Goal: Communication & Community: Participate in discussion

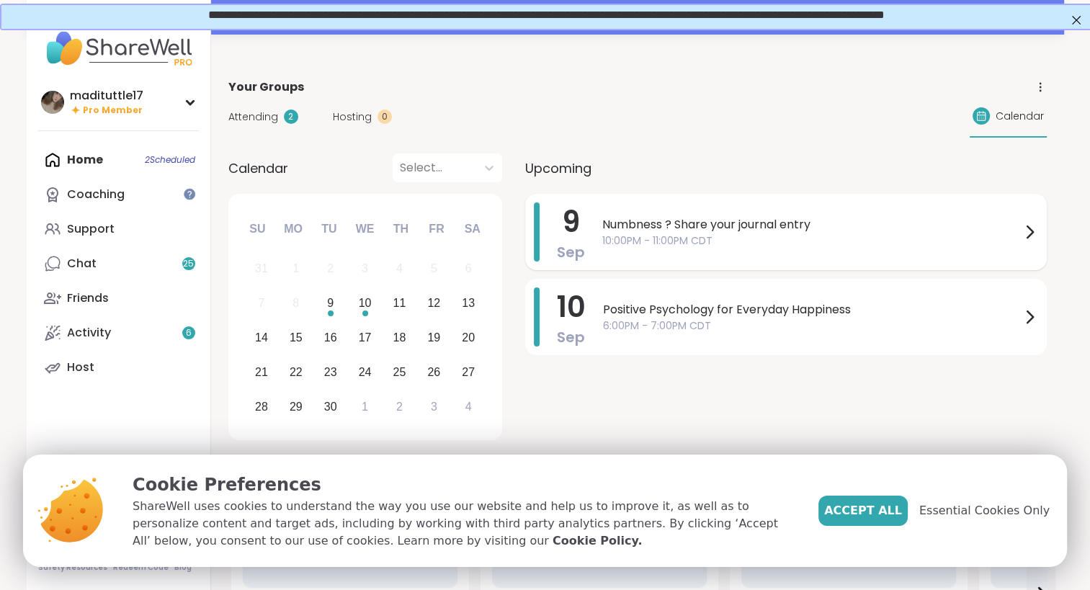
click at [822, 244] on span "10:00PM - 11:00PM CDT" at bounding box center [811, 241] width 419 height 15
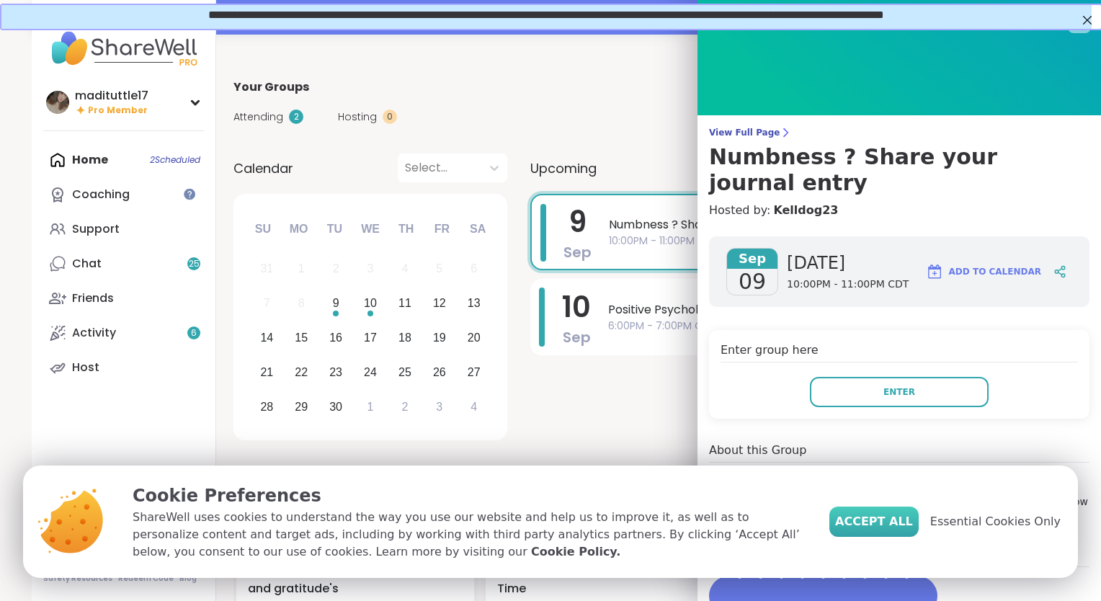
click at [899, 522] on span "Accept All" at bounding box center [874, 521] width 78 height 17
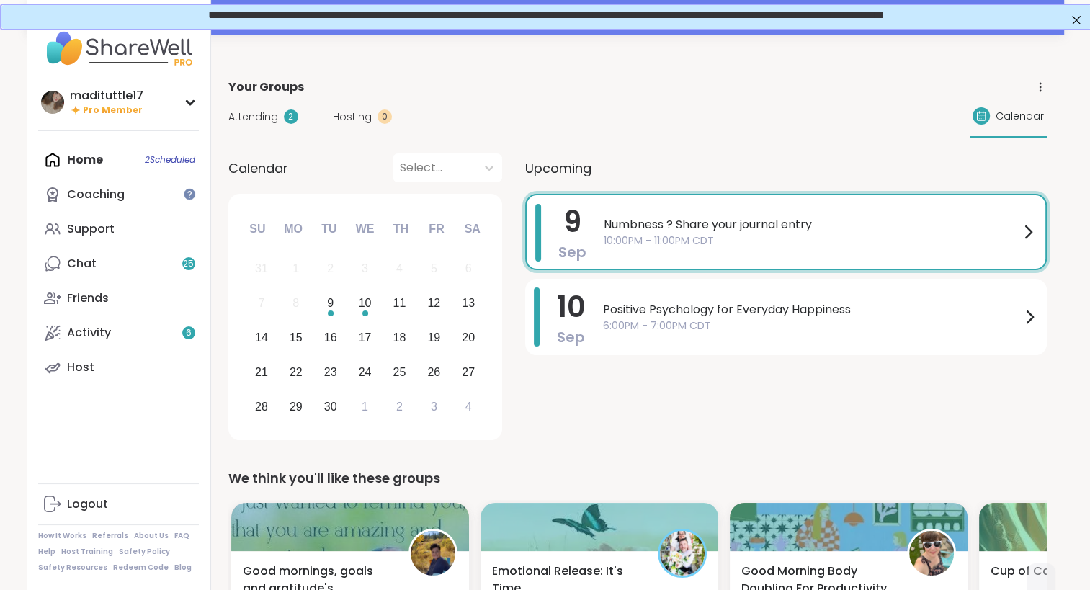
click at [912, 236] on span "10:00PM - 11:00PM CDT" at bounding box center [812, 241] width 416 height 15
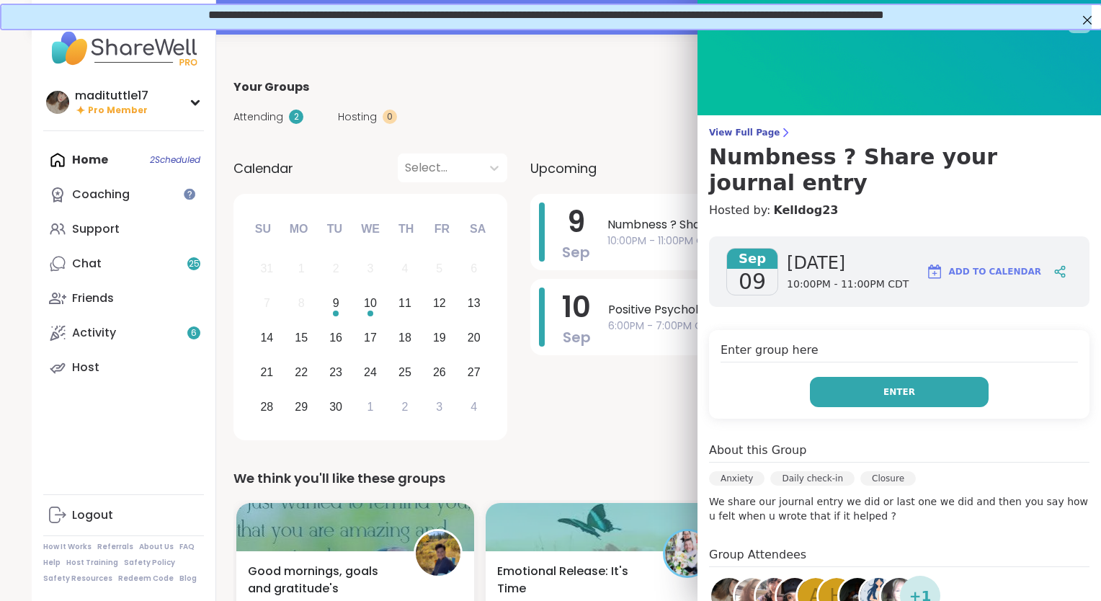
click at [890, 386] on span "Enter" at bounding box center [900, 392] width 32 height 13
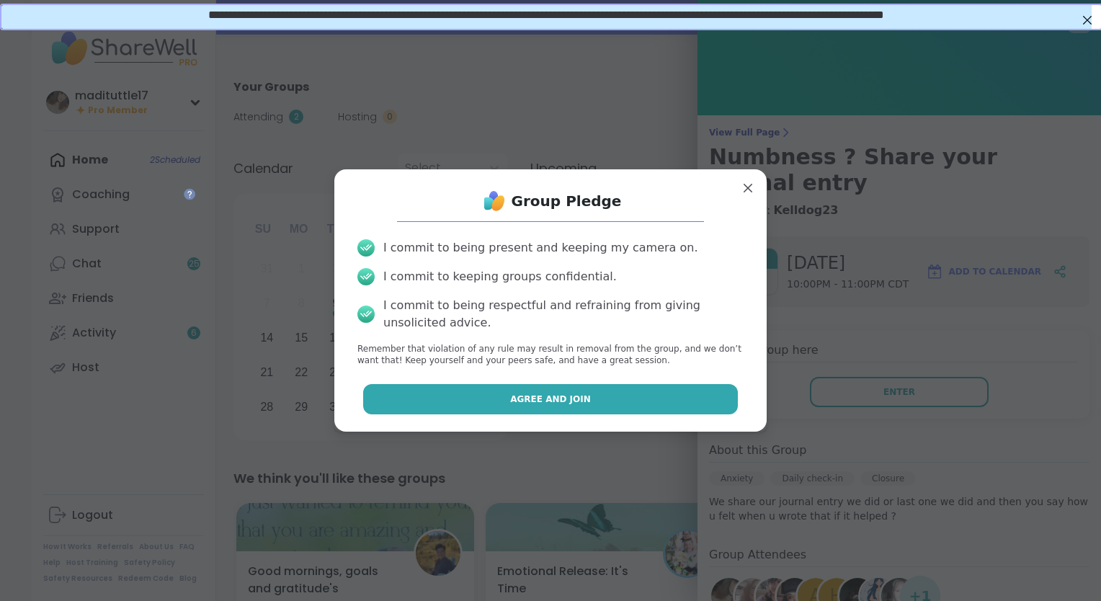
click at [565, 396] on span "Agree and Join" at bounding box center [550, 399] width 81 height 13
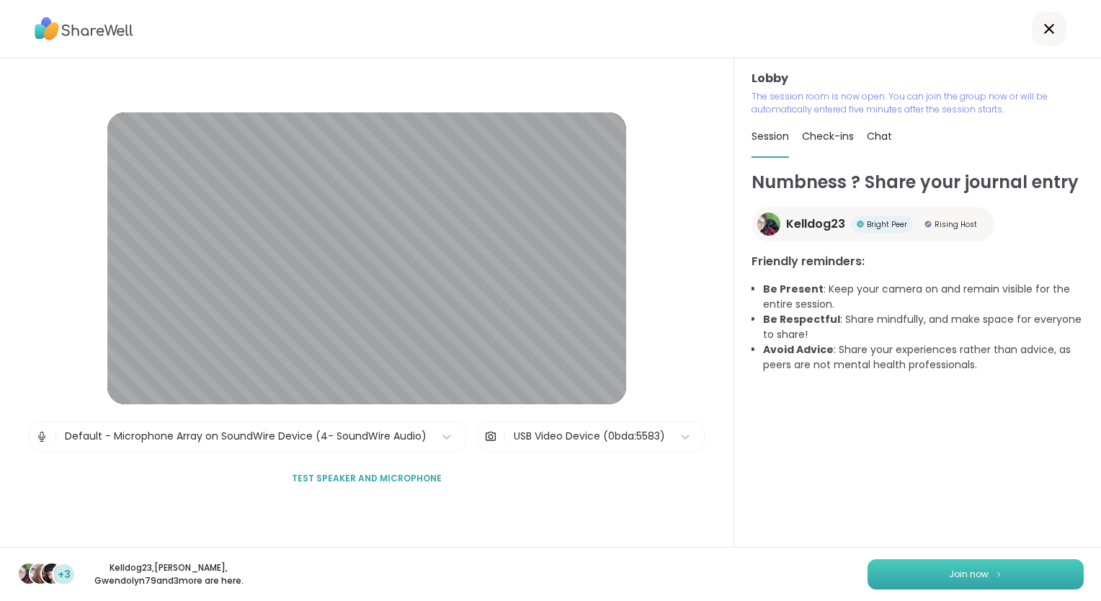
click at [957, 577] on span "Join now" at bounding box center [969, 574] width 40 height 13
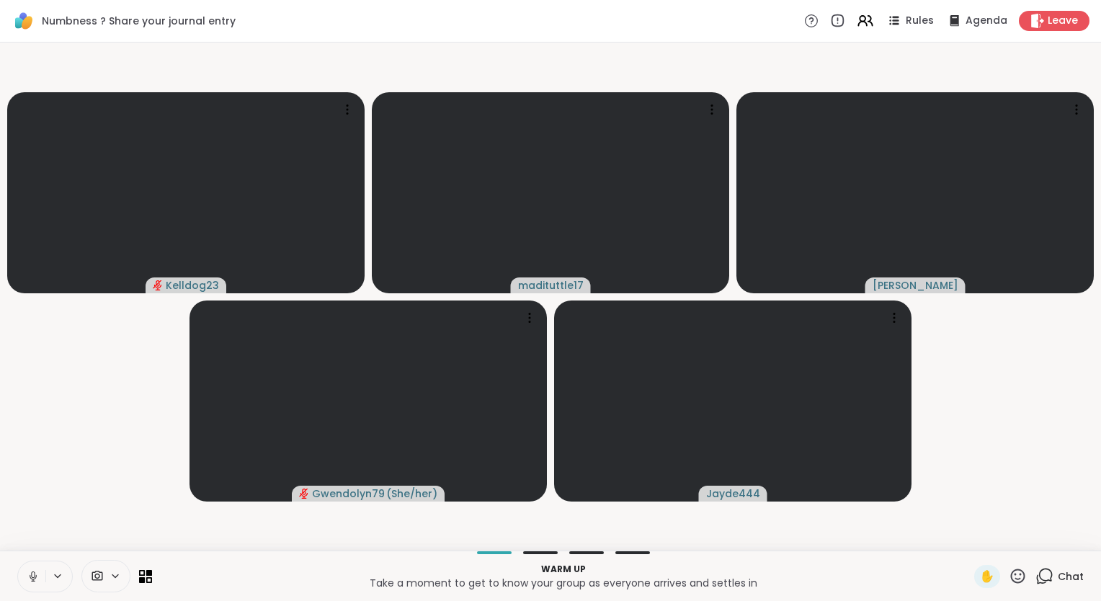
click at [30, 574] on icon at bounding box center [33, 576] width 13 height 13
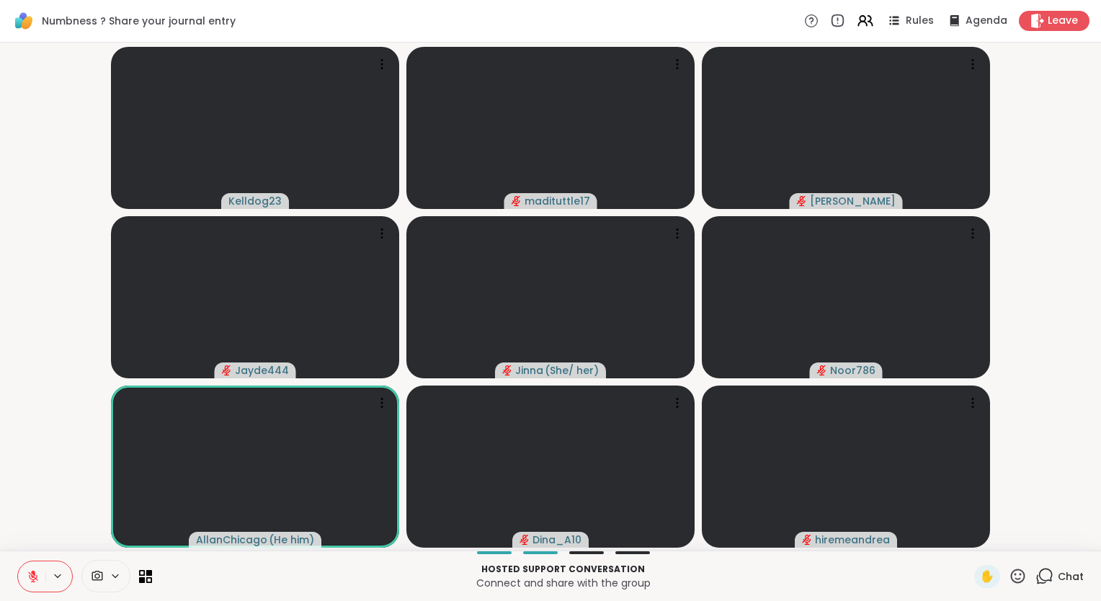
click at [27, 575] on icon at bounding box center [33, 576] width 13 height 13
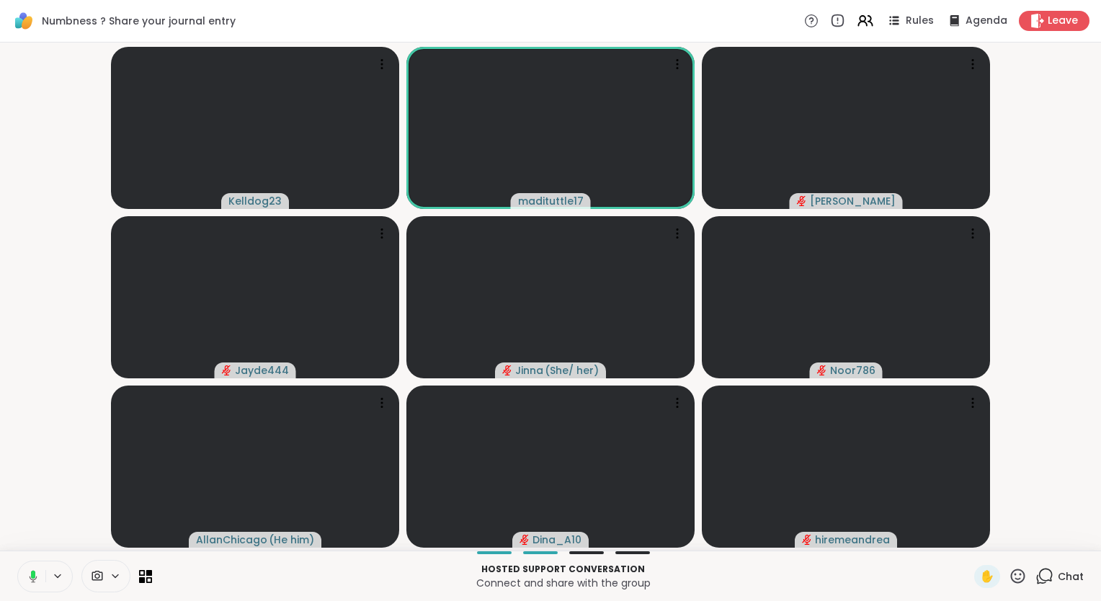
click at [27, 575] on icon at bounding box center [31, 576] width 13 height 13
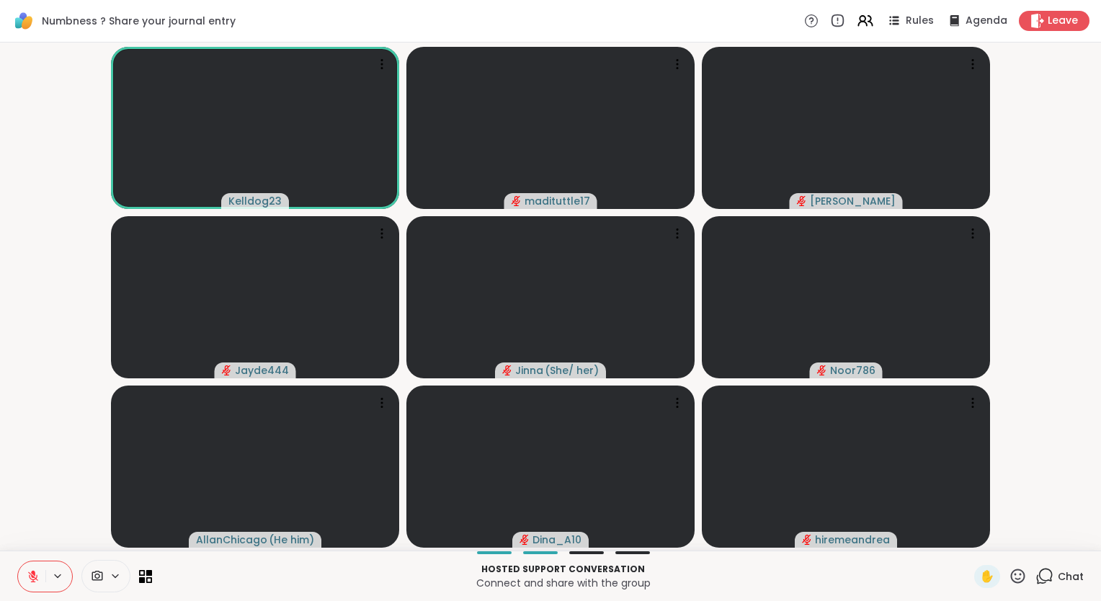
click at [1040, 575] on icon at bounding box center [1045, 576] width 18 height 18
